Goal: Find specific page/section: Find specific page/section

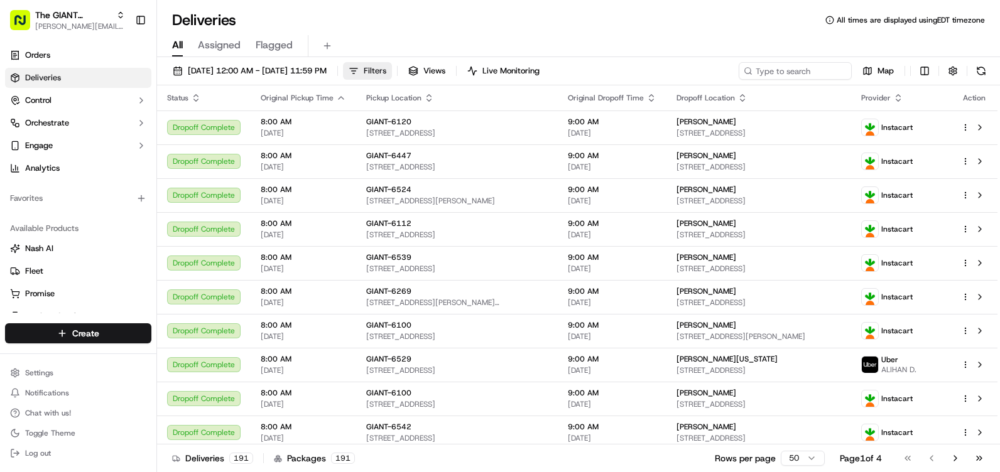
click at [392, 71] on button "Filters" at bounding box center [367, 71] width 49 height 18
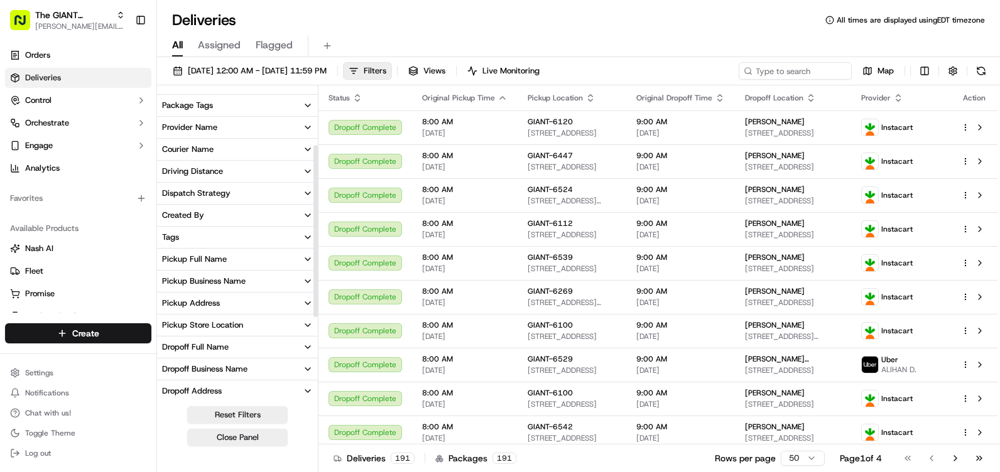
scroll to position [126, 0]
click at [244, 320] on button "Pickup Store Location" at bounding box center [237, 324] width 161 height 21
click at [217, 381] on button "Dropoff Full Name" at bounding box center [237, 391] width 161 height 21
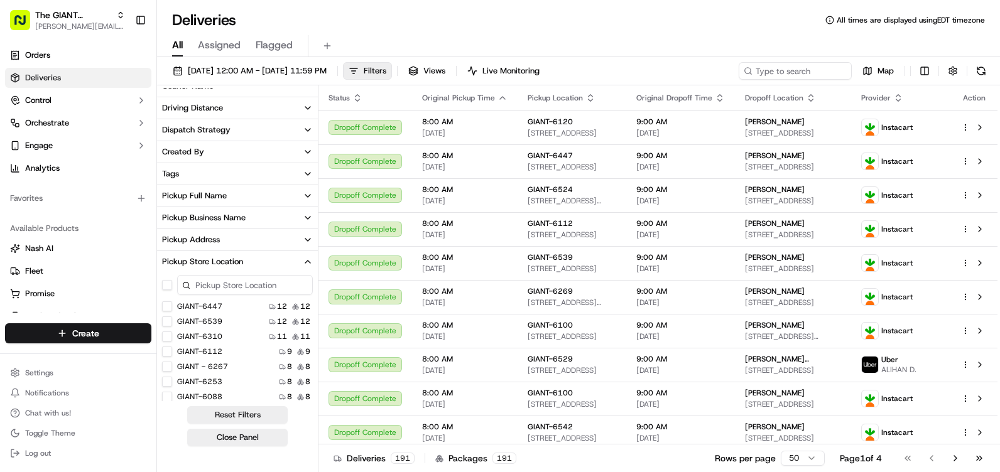
click at [229, 286] on input at bounding box center [245, 285] width 136 height 20
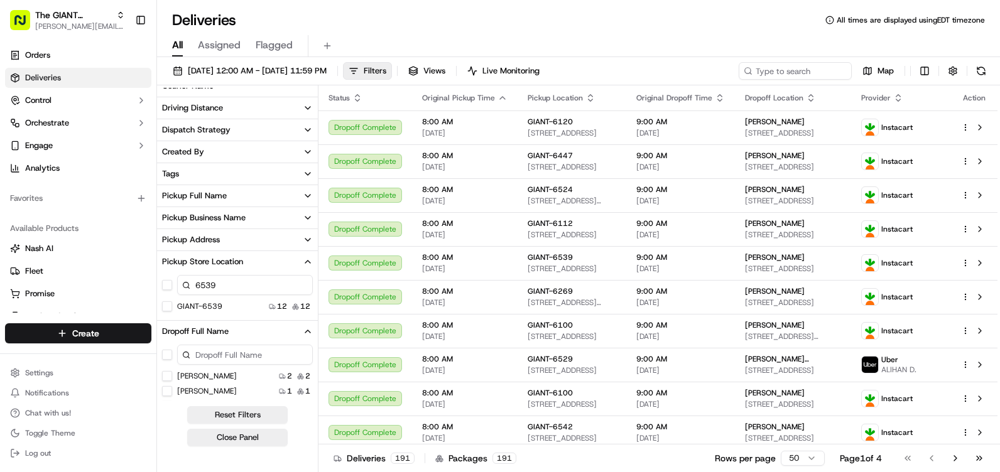
type input "6539"
click at [169, 305] on button "GIANT-6539" at bounding box center [167, 306] width 10 height 10
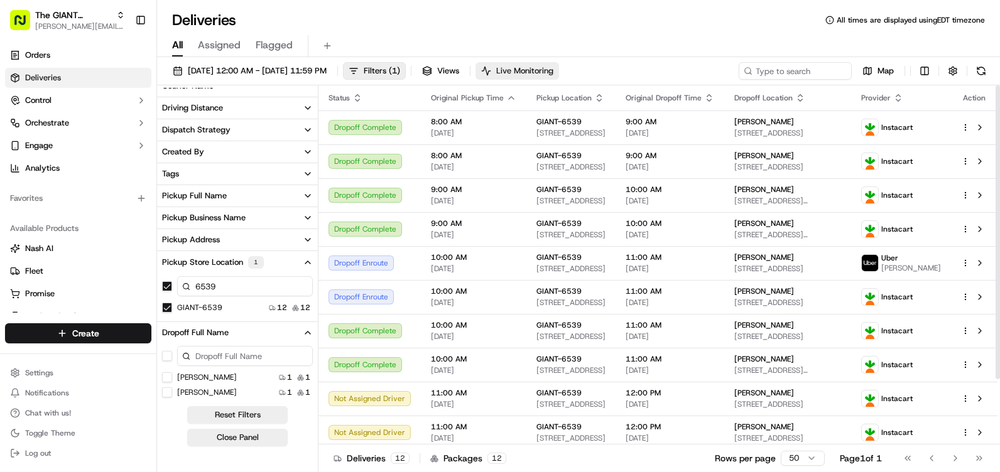
click at [553, 68] on span "Live Monitoring" at bounding box center [524, 70] width 57 height 11
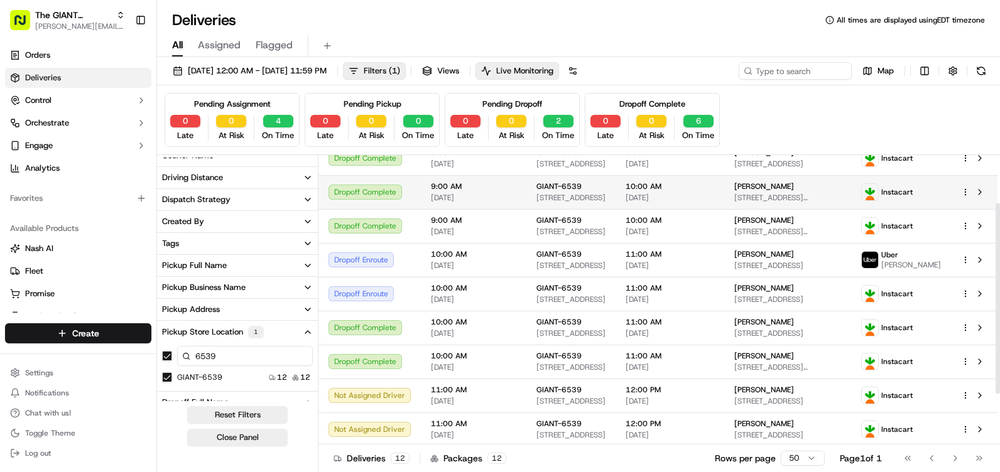
scroll to position [149, 0]
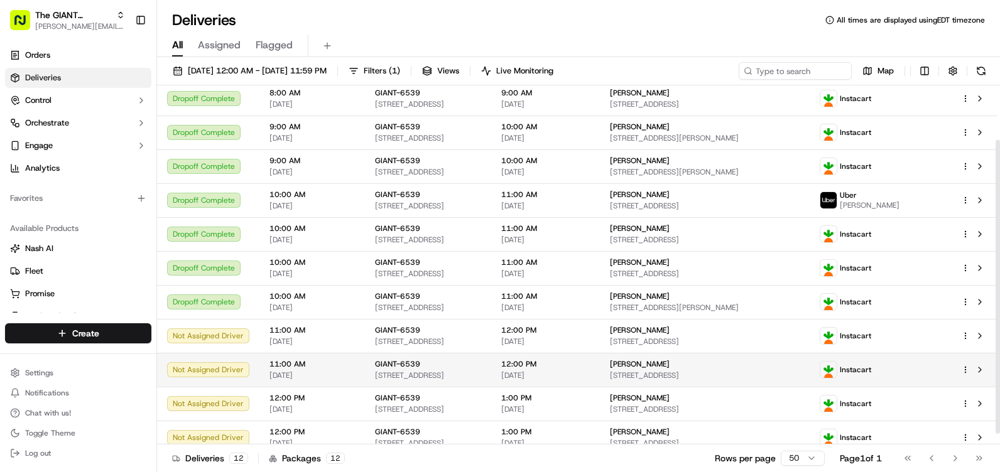
scroll to position [80, 0]
